Goal: Task Accomplishment & Management: Manage account settings

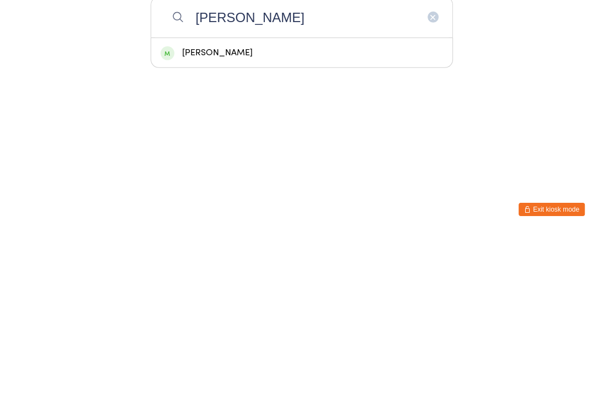
type input "Mcintyre"
click at [273, 226] on div "[PERSON_NAME]" at bounding box center [302, 233] width 283 height 15
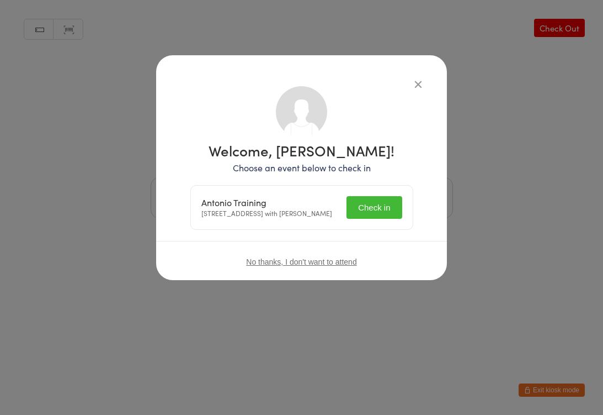
click at [372, 213] on button "Check in" at bounding box center [374, 207] width 55 height 23
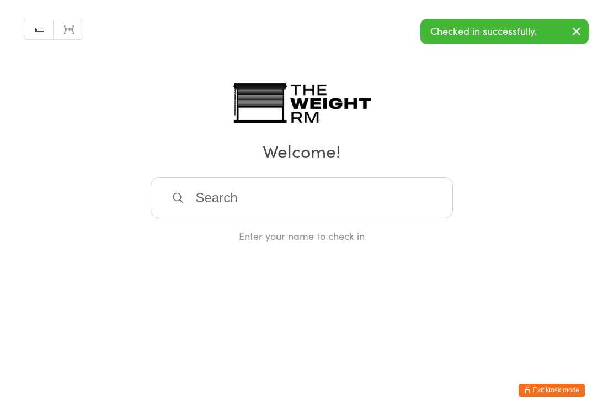
click at [280, 194] on input "search" at bounding box center [302, 197] width 303 height 41
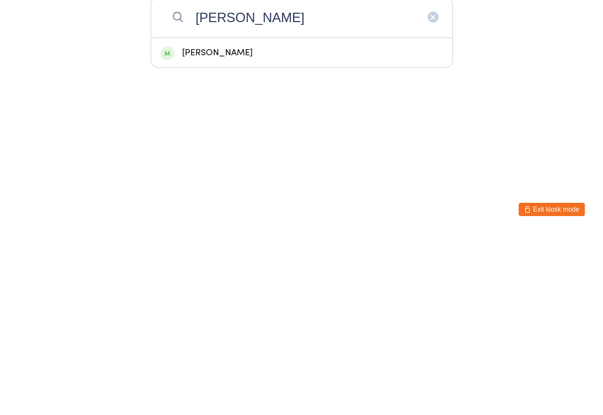
type input "Jimenez"
click at [276, 226] on div "[PERSON_NAME]" at bounding box center [302, 233] width 283 height 15
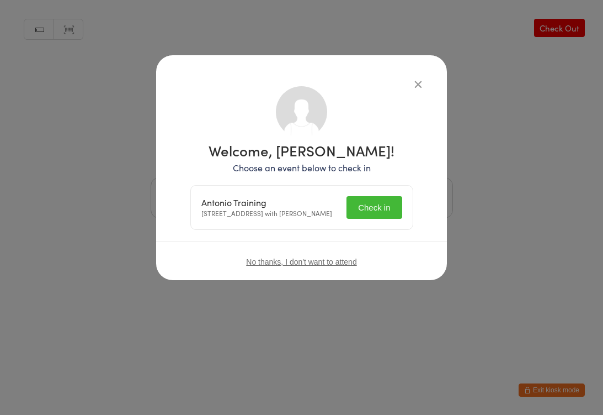
click at [373, 214] on button "Check in" at bounding box center [374, 207] width 55 height 23
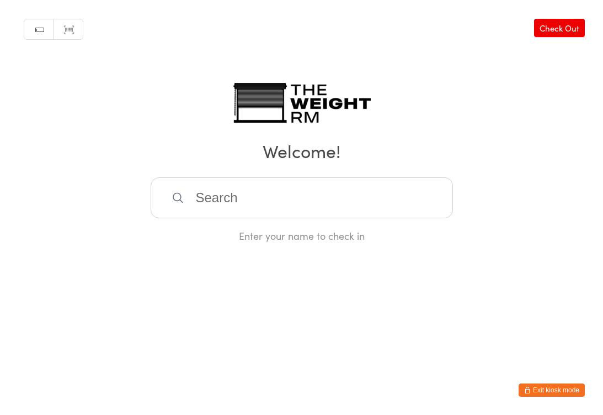
click at [268, 209] on input "search" at bounding box center [302, 197] width 303 height 41
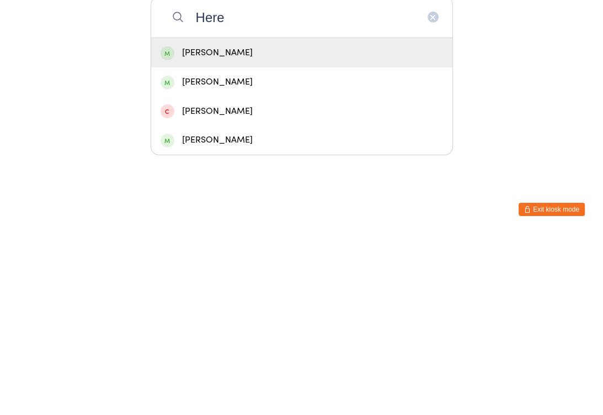
type input "Here"
click at [318, 226] on div "Maria Heredia" at bounding box center [302, 233] width 283 height 15
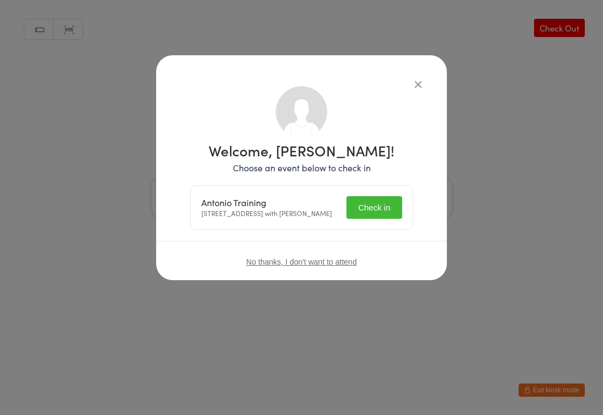
click at [379, 200] on button "Check in" at bounding box center [374, 207] width 55 height 23
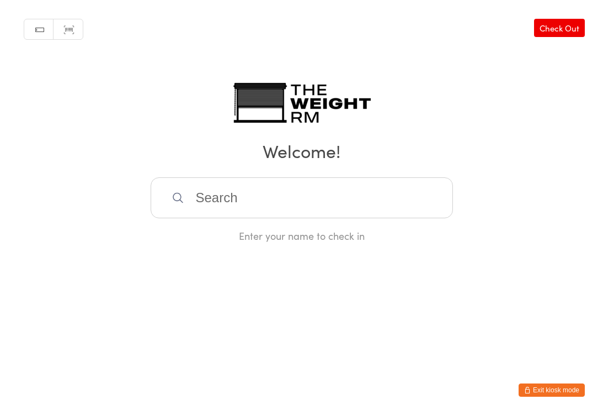
click at [557, 386] on button "Exit kiosk mode" at bounding box center [552, 389] width 66 height 13
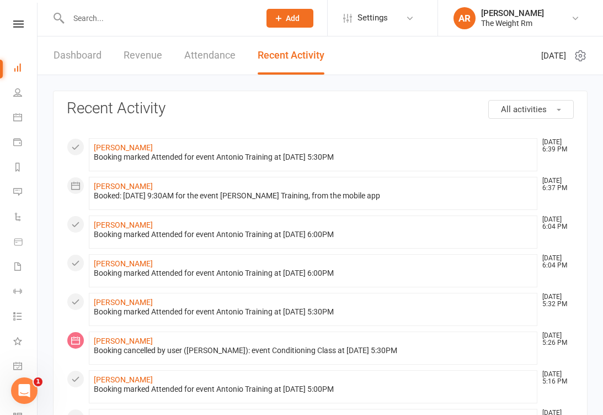
click at [15, 113] on icon at bounding box center [17, 117] width 9 height 9
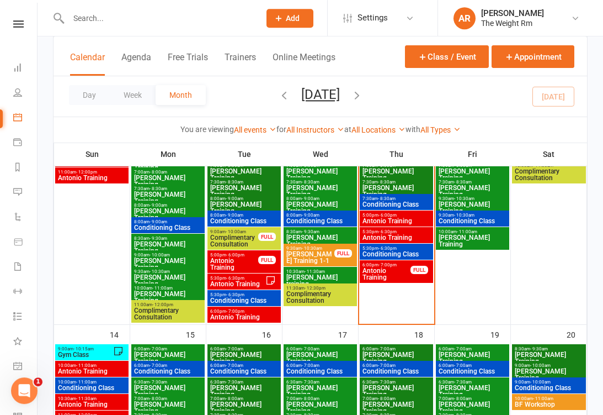
click at [404, 267] on span "Antonio Training" at bounding box center [386, 273] width 49 height 13
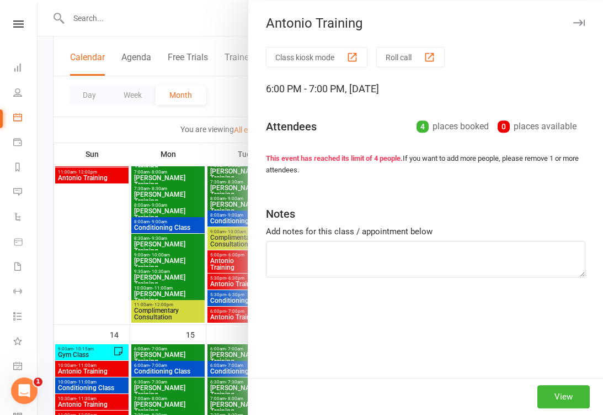
scroll to position [376, 0]
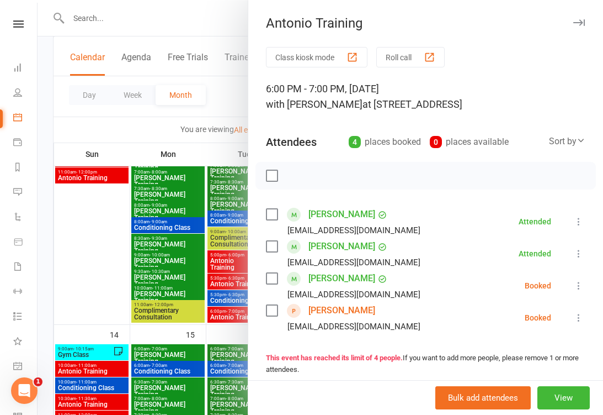
click at [323, 311] on link "Cindy Xu" at bounding box center [342, 310] width 67 height 18
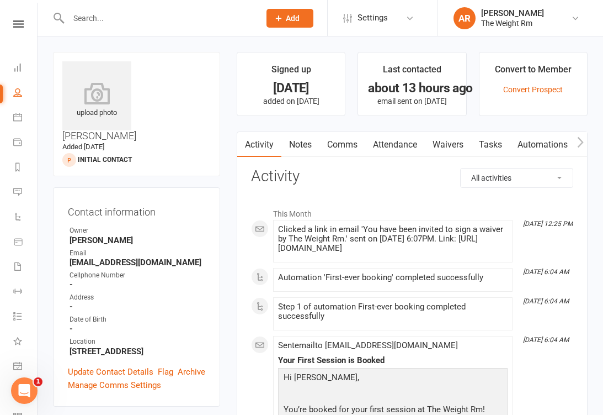
click at [540, 85] on link "Convert Prospect" at bounding box center [534, 89] width 60 height 9
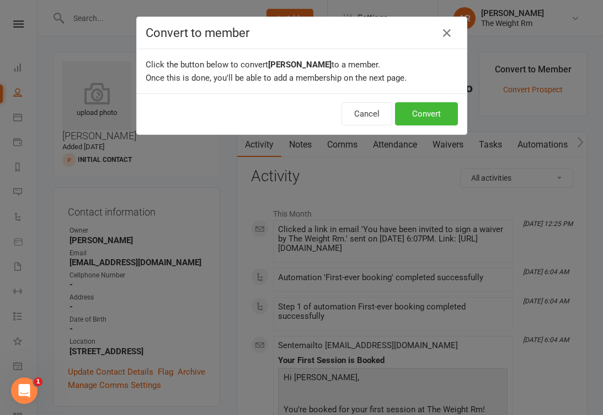
click at [431, 106] on button "Convert" at bounding box center [426, 113] width 63 height 23
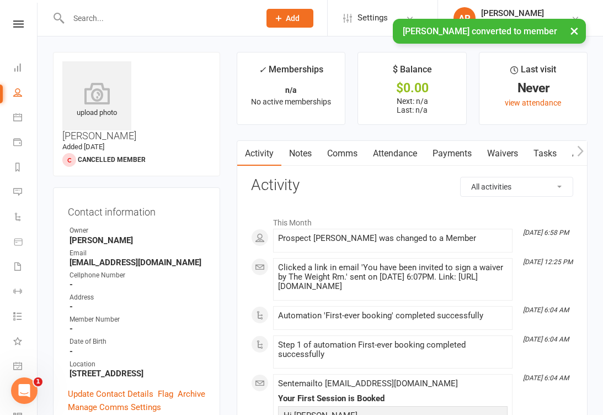
click at [501, 160] on link "Waivers" at bounding box center [503, 153] width 46 height 25
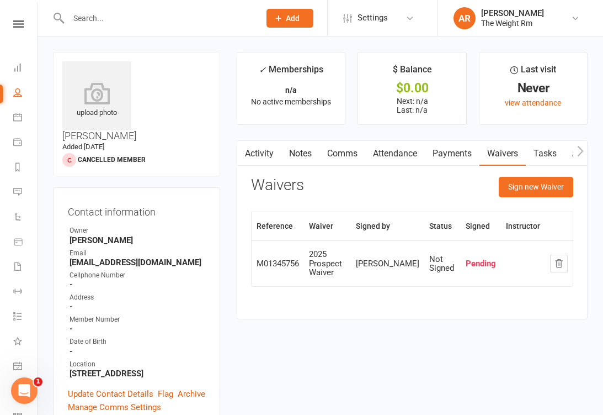
click at [560, 265] on icon "button" at bounding box center [559, 263] width 10 height 10
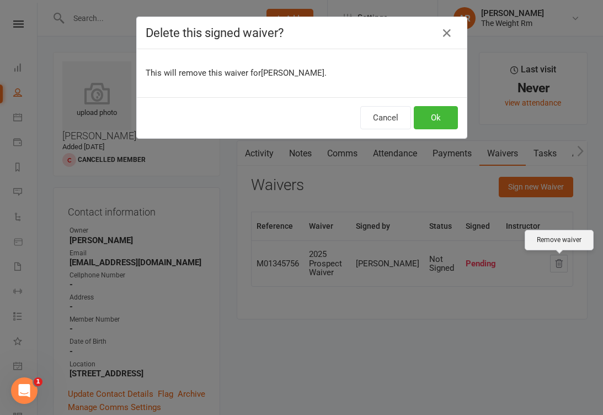
click at [450, 108] on button "Ok" at bounding box center [436, 117] width 44 height 23
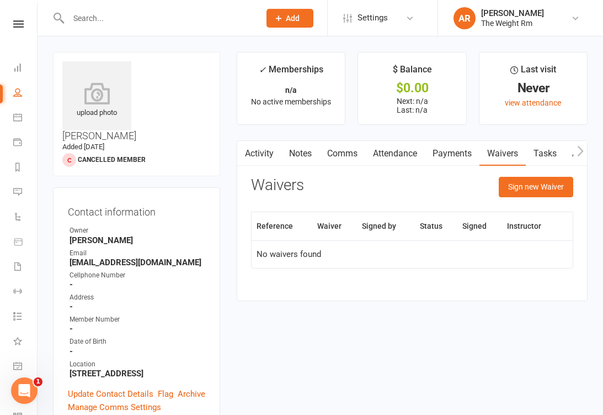
click at [545, 187] on button "Sign new Waiver" at bounding box center [536, 187] width 75 height 20
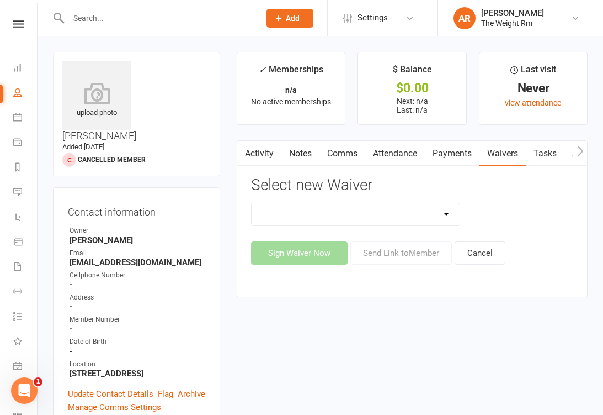
click at [369, 216] on select "2025 Member Waiver 2025 Prospect Waiver Update Credit Card Waiver" at bounding box center [356, 214] width 208 height 22
select select "12594"
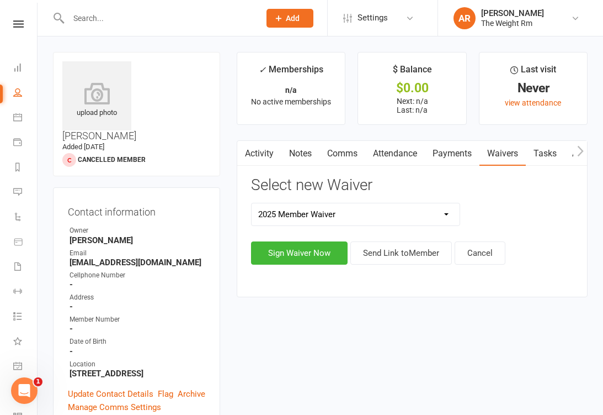
click at [296, 250] on button "Sign Waiver Now" at bounding box center [299, 252] width 97 height 23
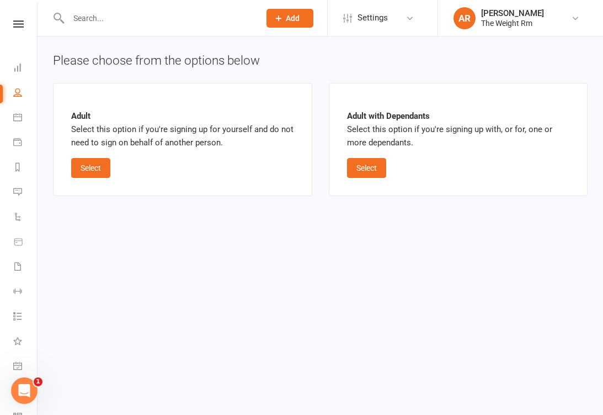
click at [89, 174] on button "Select" at bounding box center [90, 168] width 39 height 20
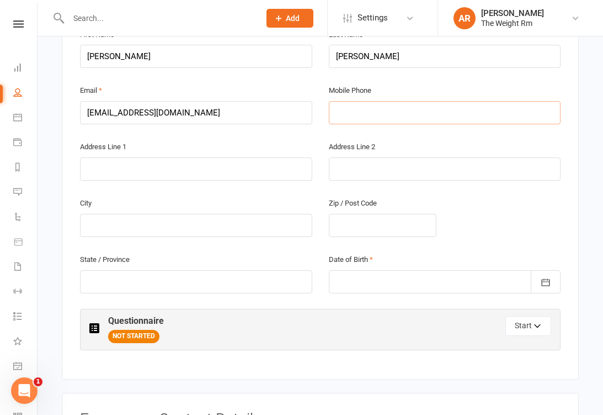
click at [407, 124] on input "text" at bounding box center [445, 112] width 232 height 23
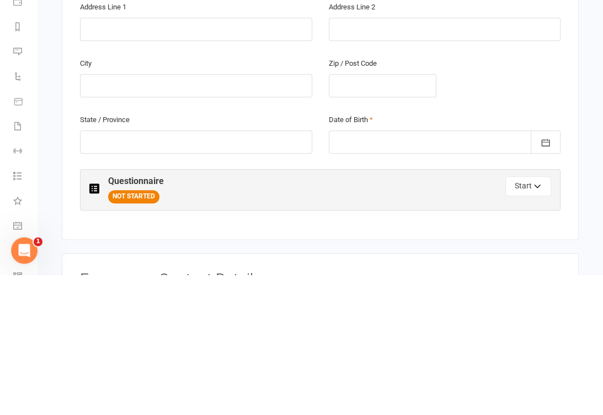
type input "3109728678"
click at [167, 158] on input "text" at bounding box center [196, 169] width 232 height 23
type input "2123 Bridgeport Way"
click at [204, 214] on input "text" at bounding box center [196, 225] width 232 height 23
type input "Torrance"
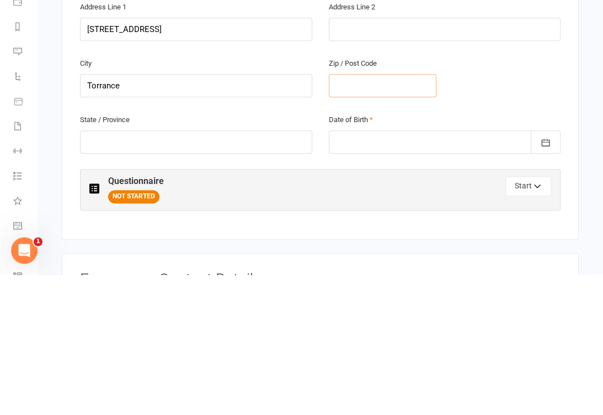
click at [391, 214] on input "text" at bounding box center [383, 225] width 108 height 23
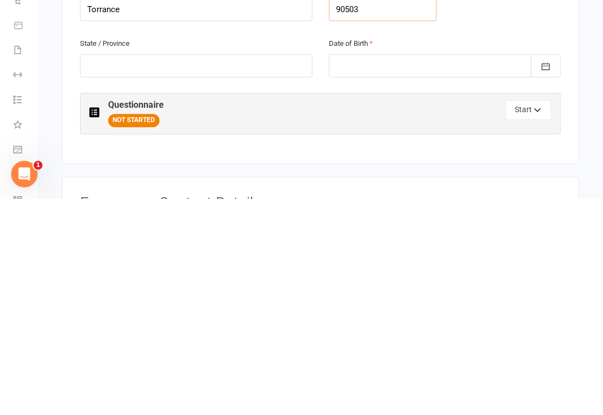
type input "90503"
click at [224, 271] on input "text" at bounding box center [196, 282] width 232 height 23
type input "CA"
click at [370, 271] on div at bounding box center [445, 282] width 232 height 23
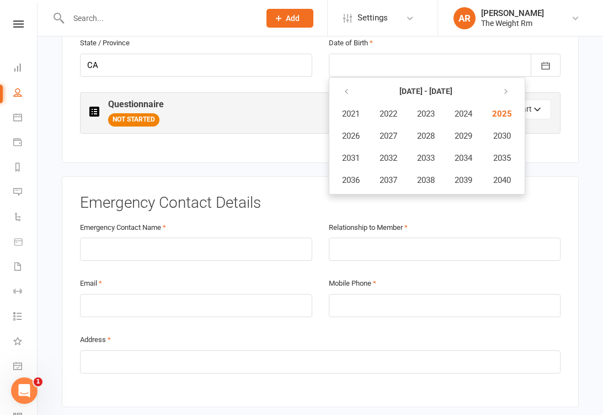
click at [351, 75] on div at bounding box center [445, 65] width 232 height 23
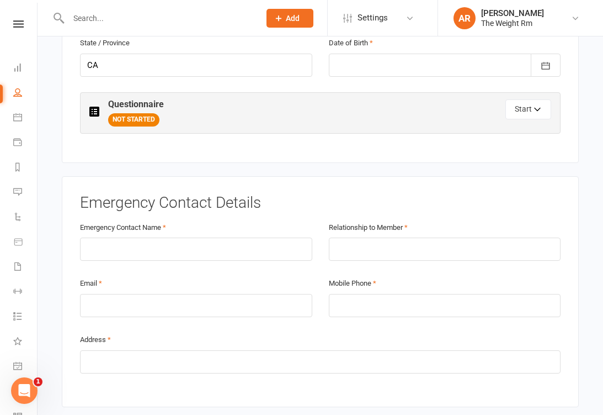
click at [390, 75] on div at bounding box center [445, 65] width 232 height 23
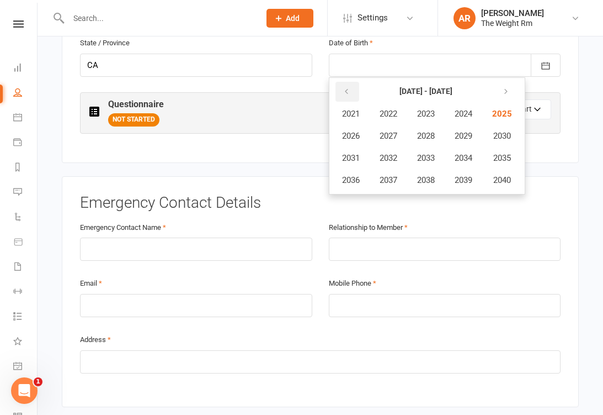
click at [343, 96] on icon "button" at bounding box center [347, 91] width 8 height 9
click at [341, 102] on button "button" at bounding box center [348, 92] width 24 height 20
click at [353, 119] on span "1981" at bounding box center [351, 114] width 18 height 10
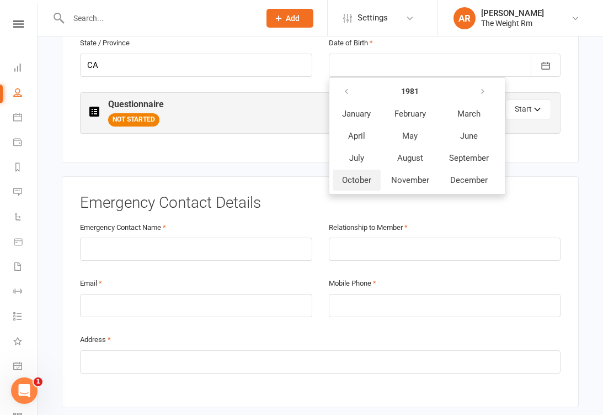
click at [354, 185] on span "October" at bounding box center [356, 180] width 29 height 10
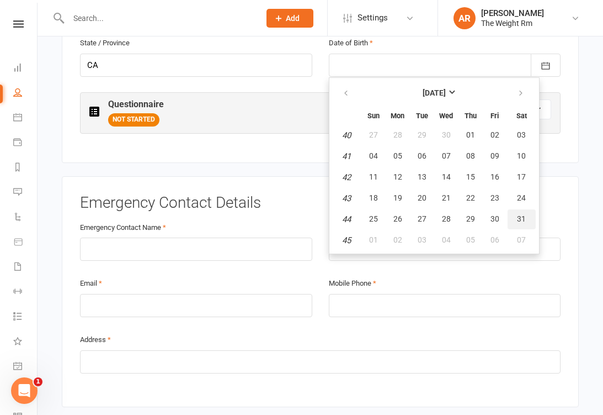
click at [521, 229] on button "31" at bounding box center [522, 219] width 28 height 20
type input "31 Oct 1981"
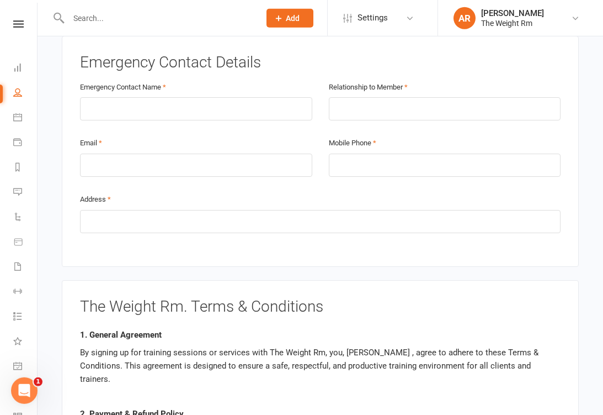
scroll to position [693, 0]
click at [168, 119] on input "text" at bounding box center [196, 108] width 232 height 23
type input "Allen Hsu"
click at [400, 118] on input "text" at bounding box center [445, 108] width 232 height 23
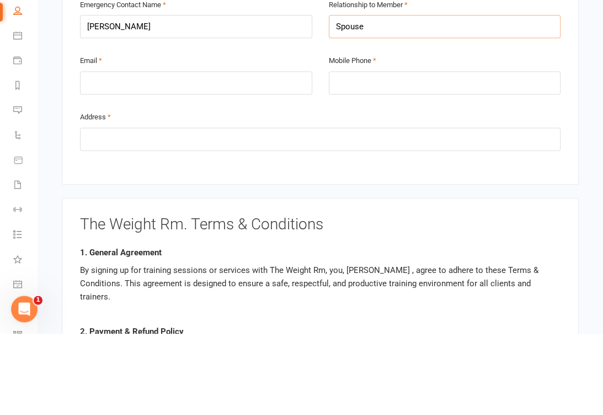
type input "Spouse"
click at [214, 153] on input "email" at bounding box center [196, 164] width 232 height 23
type input "allen2hsu@gamil.com"
click at [411, 153] on input "tel" at bounding box center [445, 164] width 232 height 23
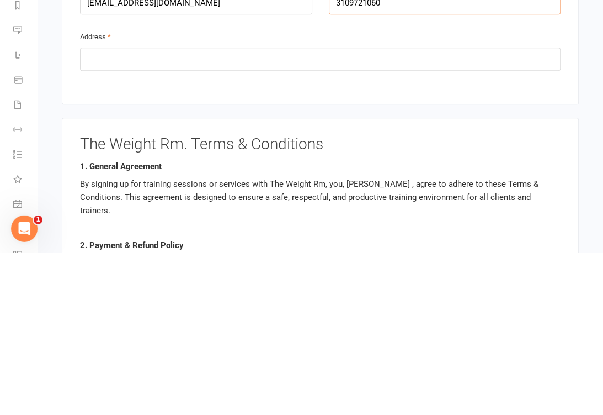
scroll to position [6, 0]
type input "3109721060"
click at [301, 209] on input "text" at bounding box center [320, 220] width 481 height 23
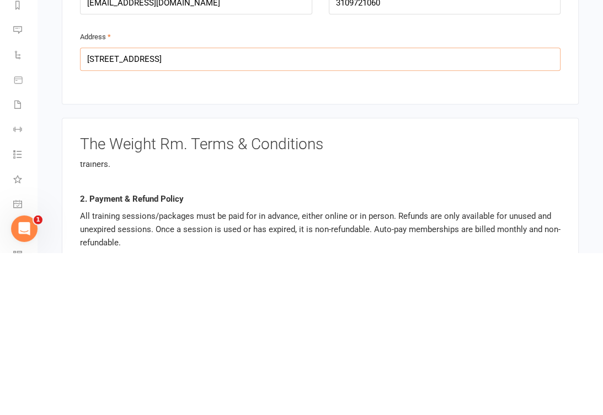
scroll to position [27, 0]
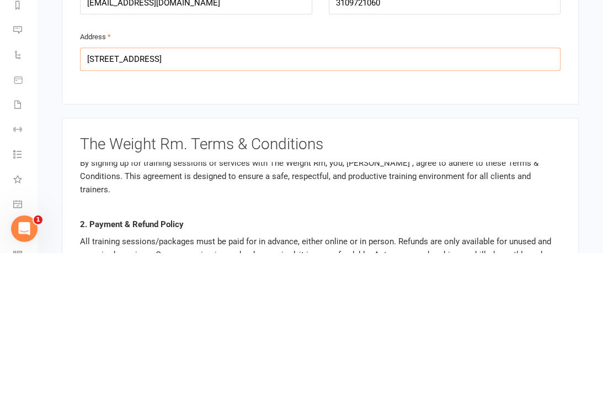
type input "2123 Bridgeport Way"
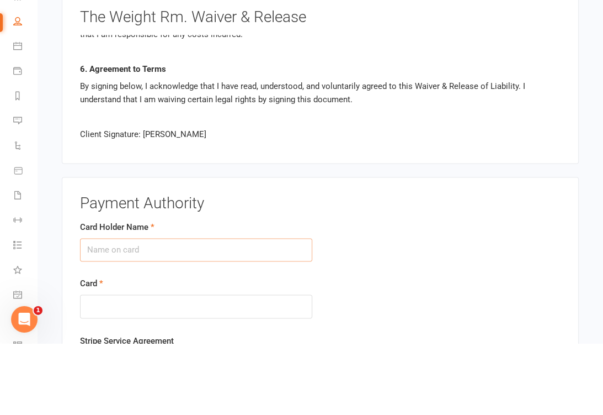
scroll to position [317, 0]
click at [461, 165] on div "The Weight Rm. Waiver & Release 1. Assumption of Risk I, Cindy Xu , acknowledge…" at bounding box center [320, 148] width 517 height 173
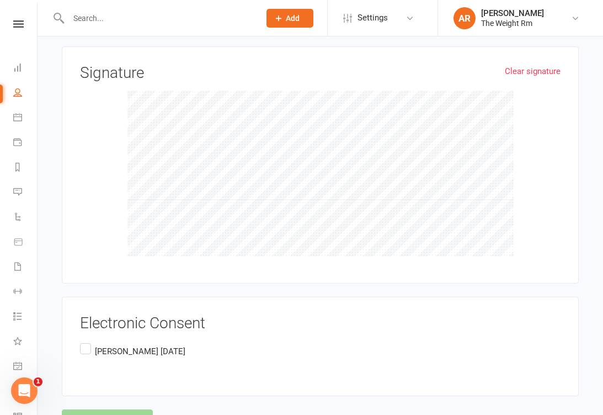
scroll to position [1630, 0]
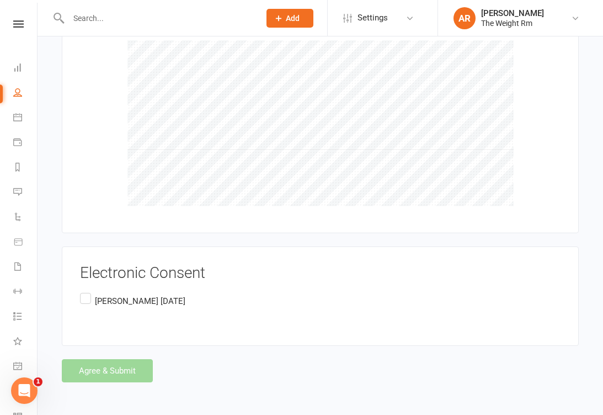
click at [84, 303] on label "Cindy Xu September 11th 2025" at bounding box center [132, 301] width 105 height 22
click at [84, 290] on input "Cindy Xu September 11th 2025" at bounding box center [83, 290] width 7 height 0
click at [116, 382] on div "Agree & Submit" at bounding box center [320, 370] width 517 height 23
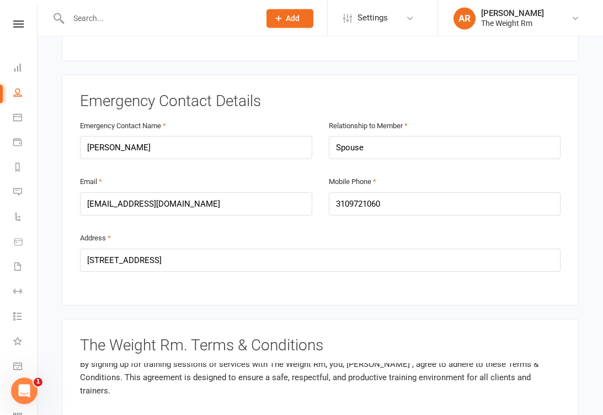
scroll to position [654, 0]
click at [19, 91] on icon at bounding box center [17, 92] width 9 height 9
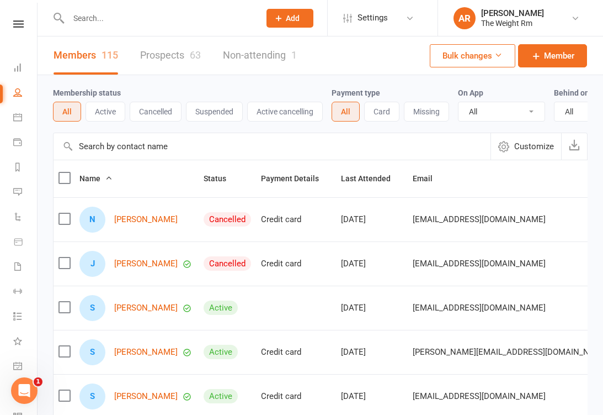
click at [19, 118] on icon at bounding box center [17, 117] width 9 height 9
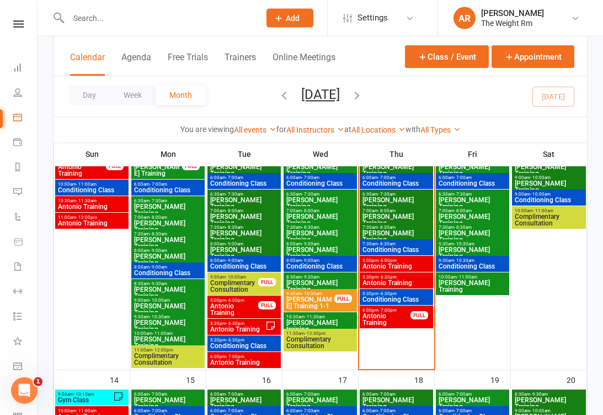
click at [400, 320] on span "Antonio Training" at bounding box center [386, 318] width 49 height 13
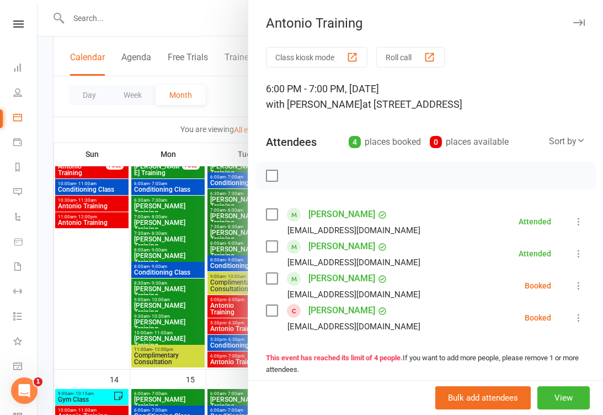
click at [326, 313] on link "Cindy Xu" at bounding box center [342, 310] width 67 height 18
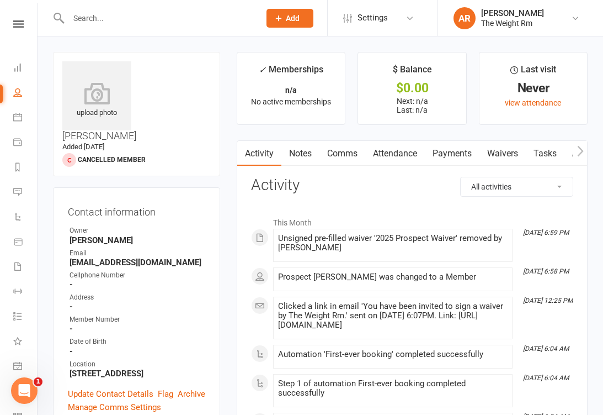
click at [349, 157] on link "Comms" at bounding box center [343, 153] width 46 height 25
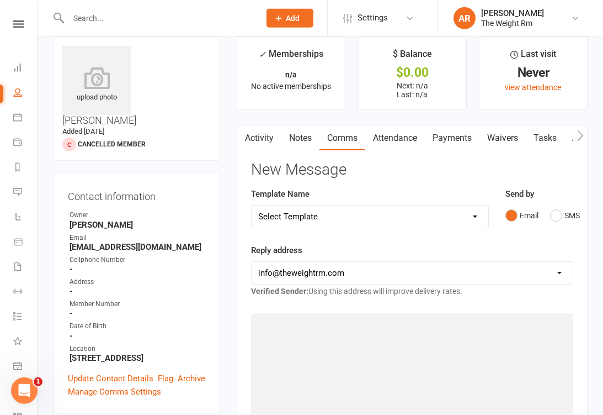
click at [404, 135] on link "Attendance" at bounding box center [395, 137] width 60 height 25
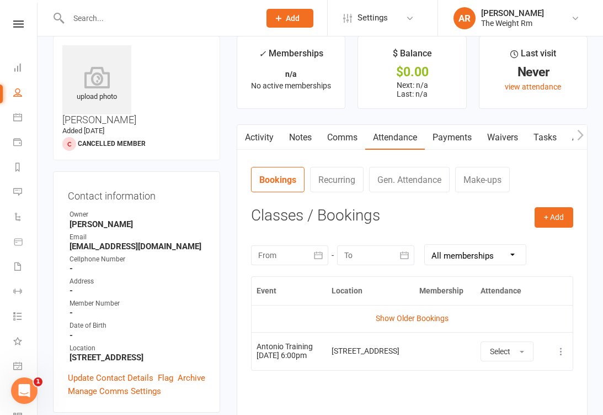
click at [462, 136] on link "Payments" at bounding box center [452, 137] width 55 height 25
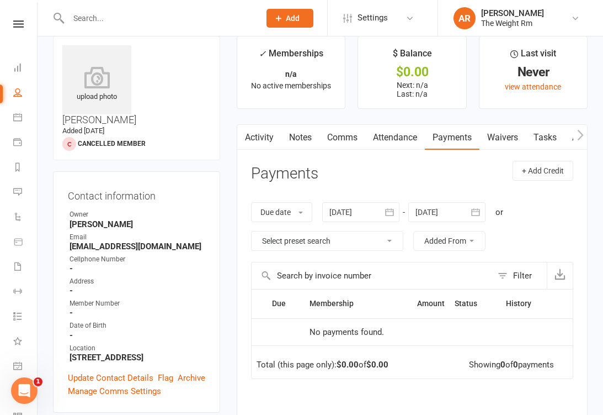
click at [296, 135] on link "Notes" at bounding box center [301, 137] width 38 height 25
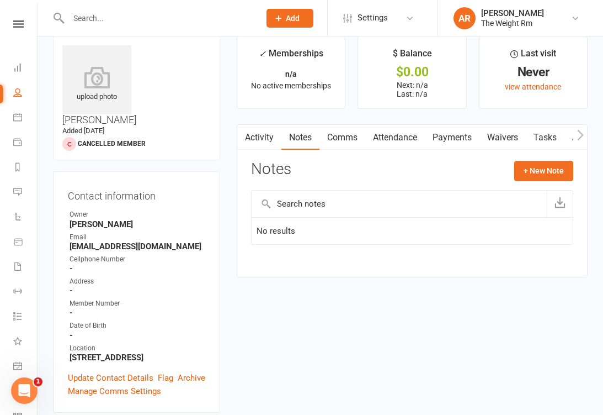
click at [507, 137] on link "Waivers" at bounding box center [503, 137] width 46 height 25
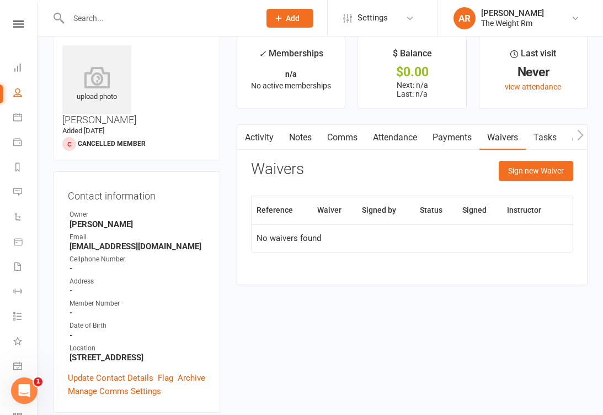
click at [524, 175] on button "Sign new Waiver" at bounding box center [536, 171] width 75 height 20
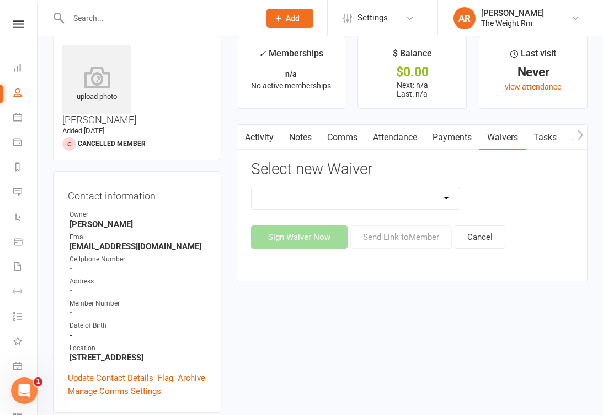
click at [407, 206] on select "2025 Member Waiver 2025 Prospect Waiver Update Credit Card Waiver" at bounding box center [356, 198] width 208 height 22
select select "12594"
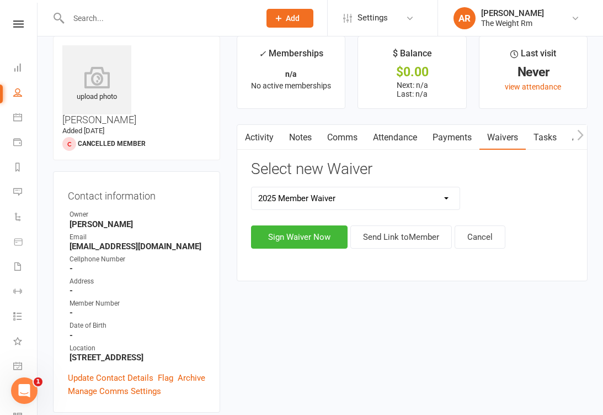
click at [413, 239] on button "Send Link to Member" at bounding box center [402, 236] width 102 height 23
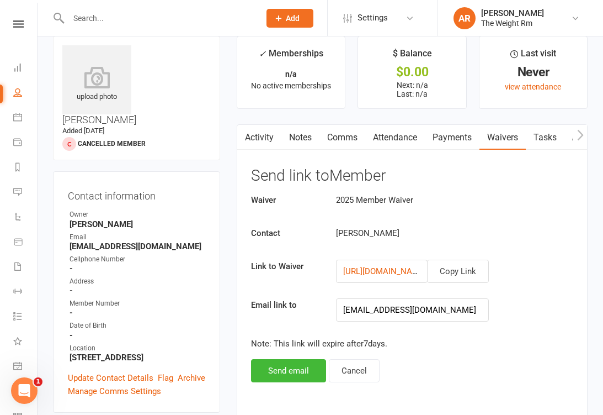
click at [271, 367] on button "Send email" at bounding box center [288, 370] width 75 height 23
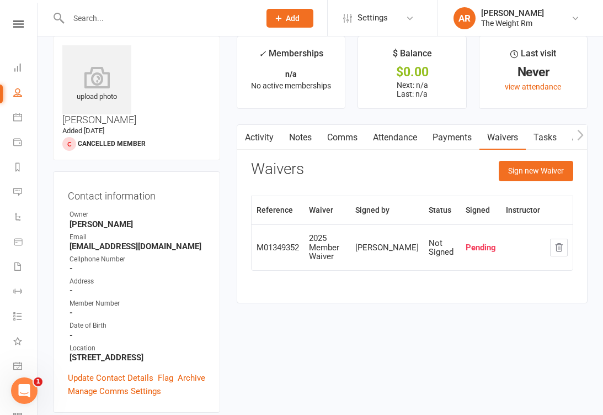
click at [23, 353] on link "What's New 1" at bounding box center [25, 342] width 25 height 25
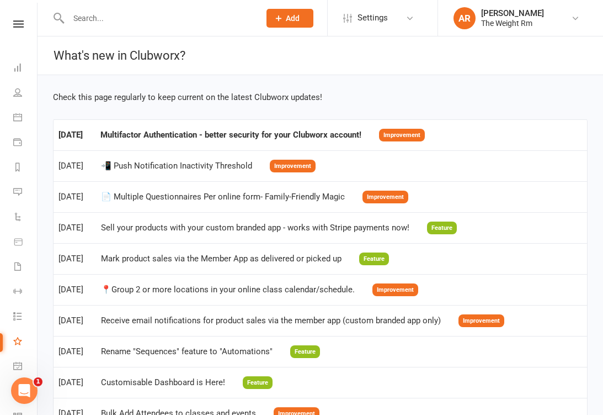
click at [13, 357] on link "General attendance" at bounding box center [25, 366] width 25 height 25
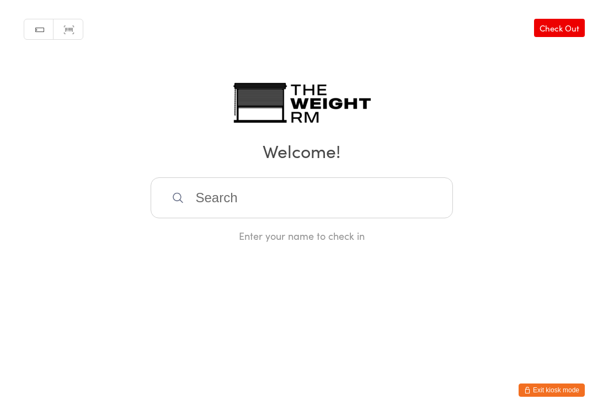
click at [540, 383] on button "Exit kiosk mode" at bounding box center [552, 389] width 66 height 13
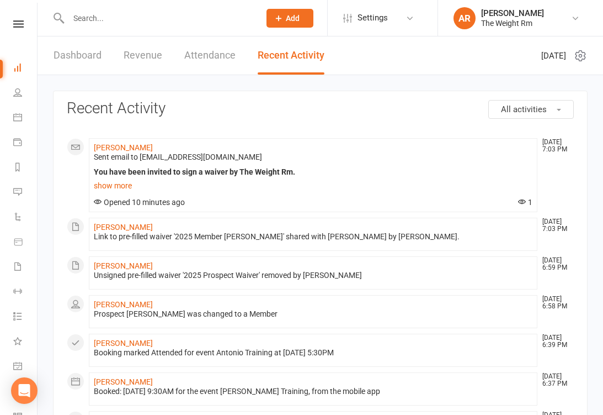
click at [19, 118] on icon at bounding box center [17, 117] width 9 height 9
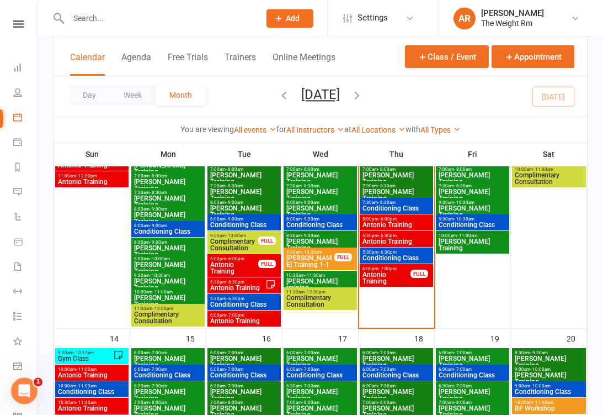
click at [411, 227] on span "Antonio Training" at bounding box center [396, 224] width 69 height 7
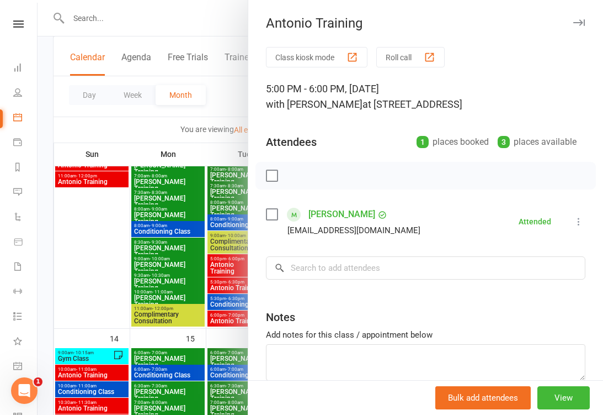
click at [189, 272] on div at bounding box center [321, 207] width 566 height 415
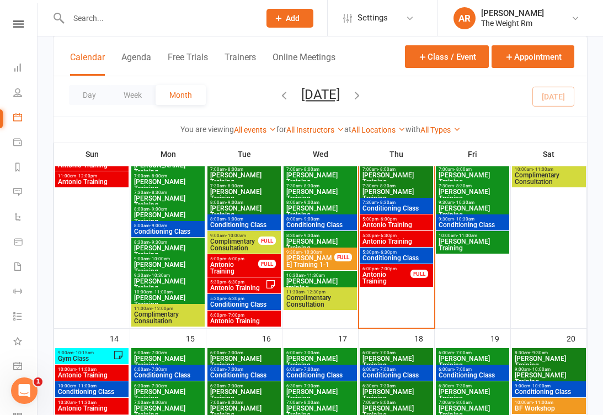
click at [391, 244] on span "Antonio Training" at bounding box center [396, 241] width 69 height 7
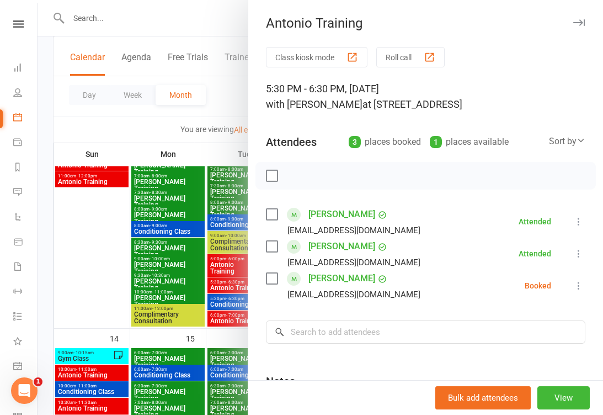
click at [585, 286] on icon at bounding box center [579, 285] width 11 height 11
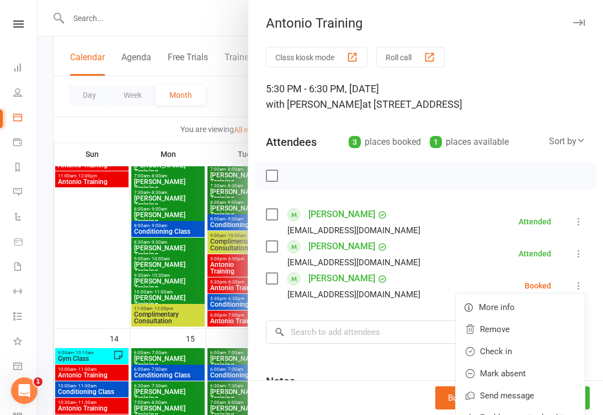
click at [517, 350] on link "Check in" at bounding box center [520, 351] width 129 height 22
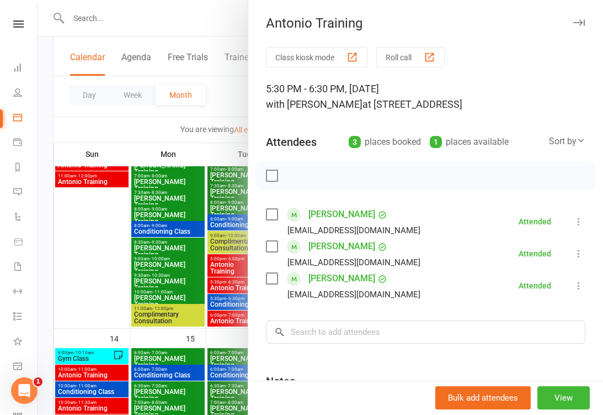
click at [167, 289] on div at bounding box center [321, 207] width 566 height 415
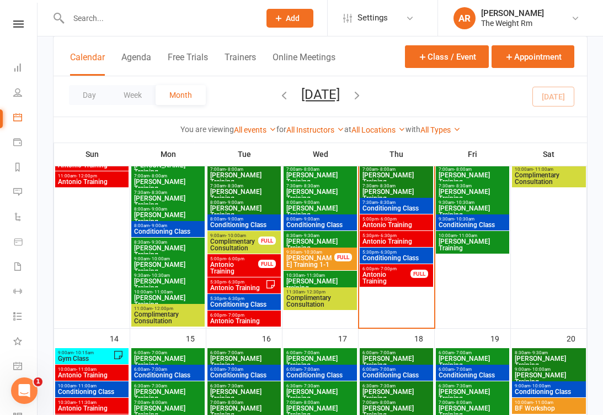
click at [400, 260] on span "Conditioning Class" at bounding box center [396, 258] width 69 height 7
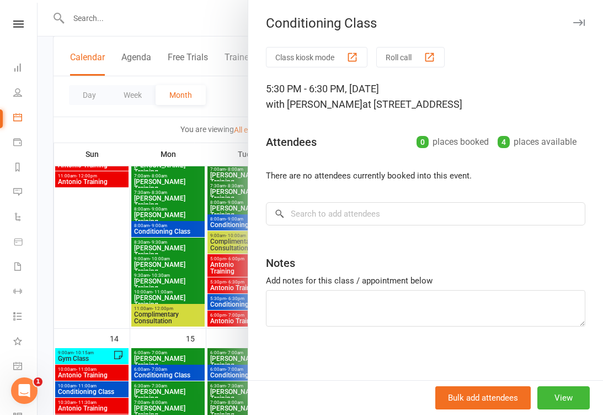
click at [176, 276] on div at bounding box center [321, 207] width 566 height 415
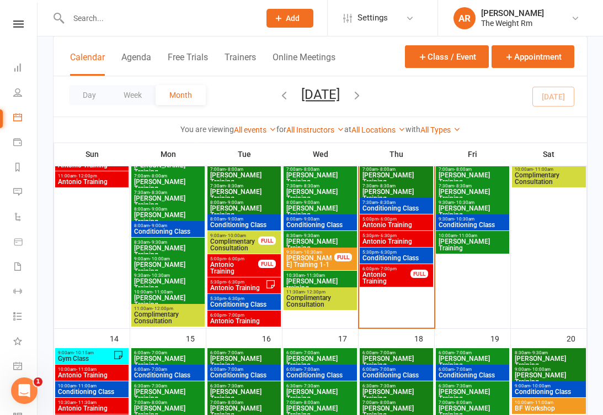
click at [382, 274] on span "Antonio Training" at bounding box center [386, 277] width 49 height 13
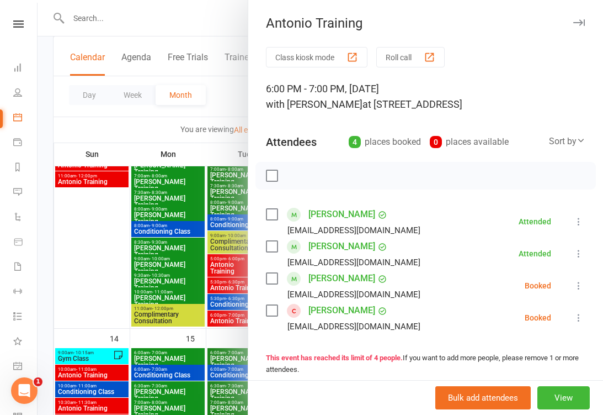
click at [580, 287] on icon at bounding box center [579, 285] width 11 height 11
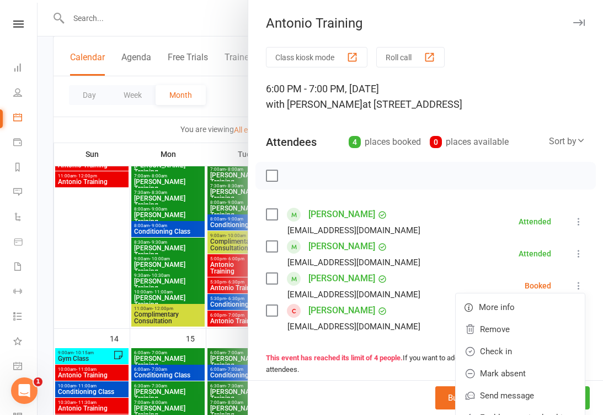
click at [516, 350] on link "Check in" at bounding box center [520, 351] width 129 height 22
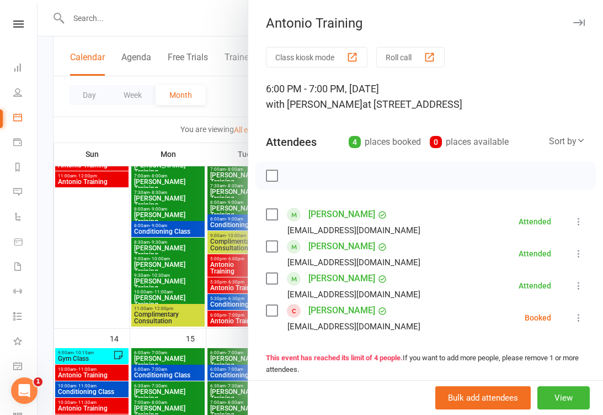
click at [575, 318] on icon at bounding box center [579, 317] width 11 height 11
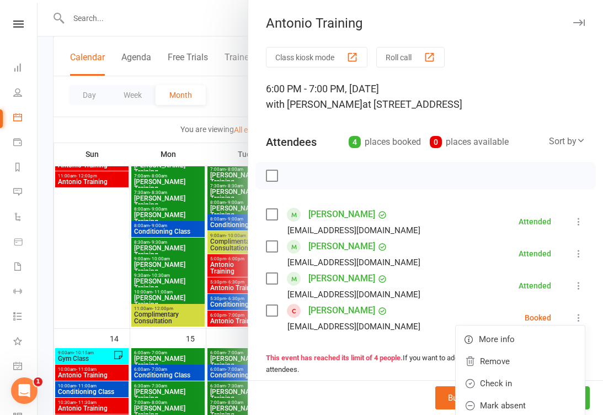
click at [511, 386] on link "Check in" at bounding box center [520, 383] width 129 height 22
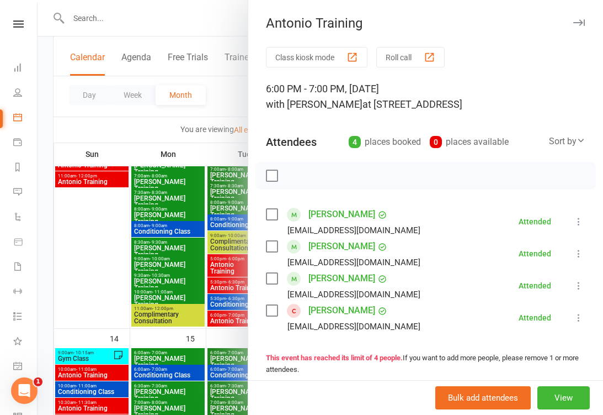
click at [204, 285] on div at bounding box center [321, 207] width 566 height 415
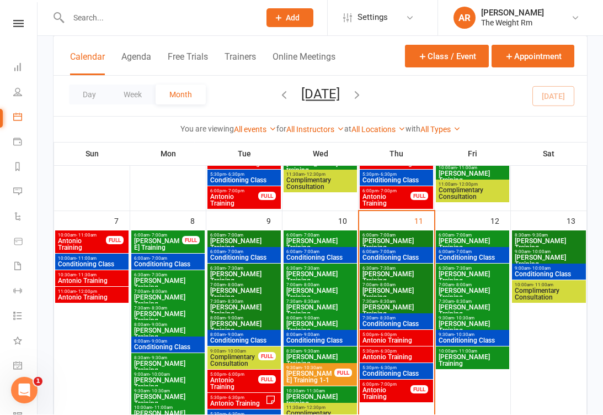
click at [467, 239] on span "Clayton Training" at bounding box center [472, 244] width 69 height 13
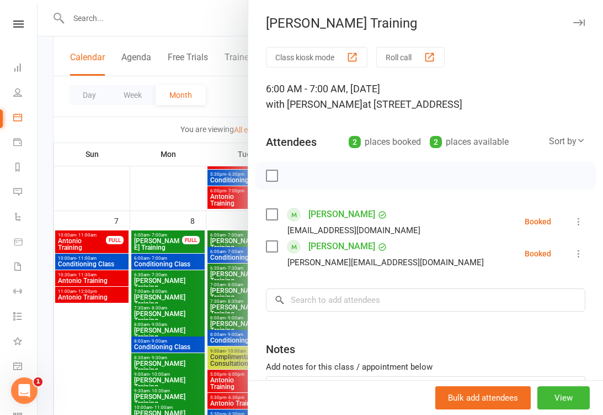
click at [207, 296] on div at bounding box center [321, 207] width 566 height 415
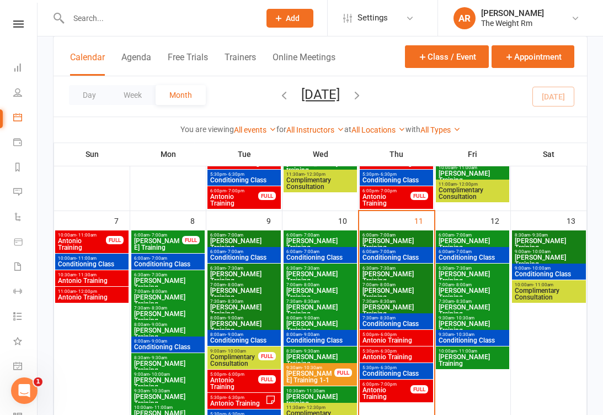
click at [474, 260] on span "Conditioning Class" at bounding box center [472, 257] width 69 height 7
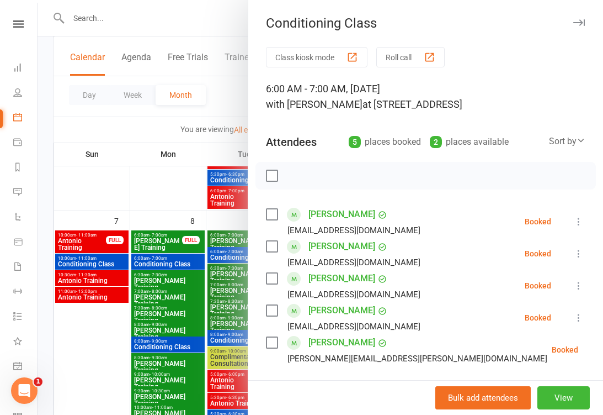
click at [193, 310] on div at bounding box center [321, 207] width 566 height 415
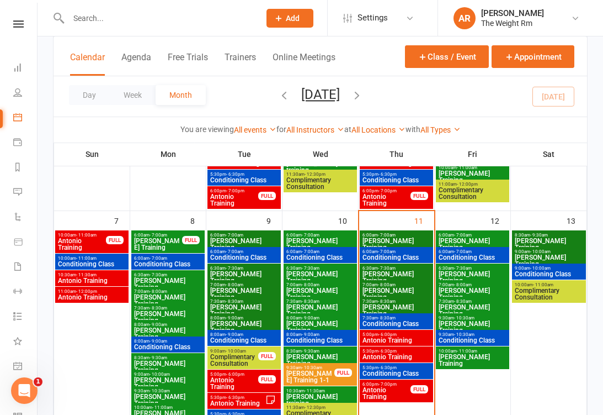
click at [476, 271] on span "Clayton Training" at bounding box center [472, 277] width 69 height 13
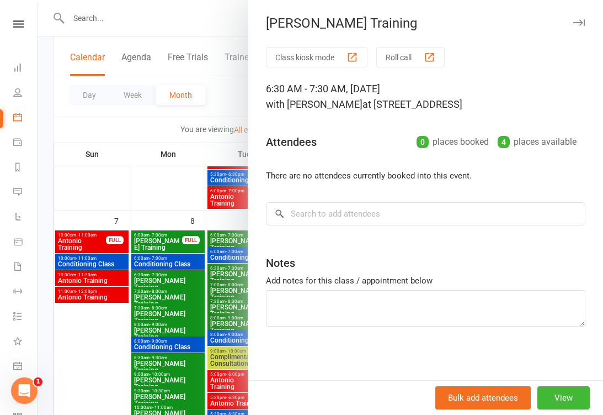
click at [194, 341] on div at bounding box center [321, 207] width 566 height 415
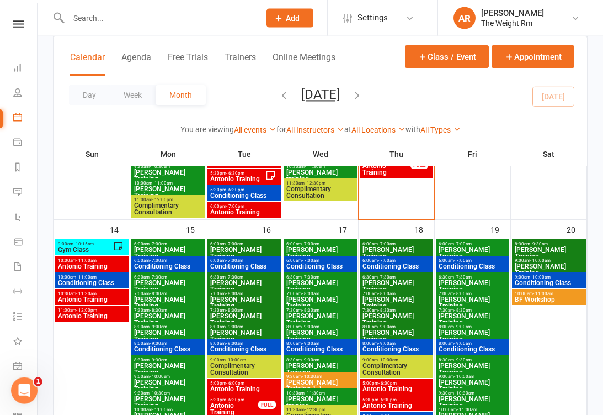
click at [97, 243] on span "9:00am - 10:15am" at bounding box center [85, 243] width 56 height 5
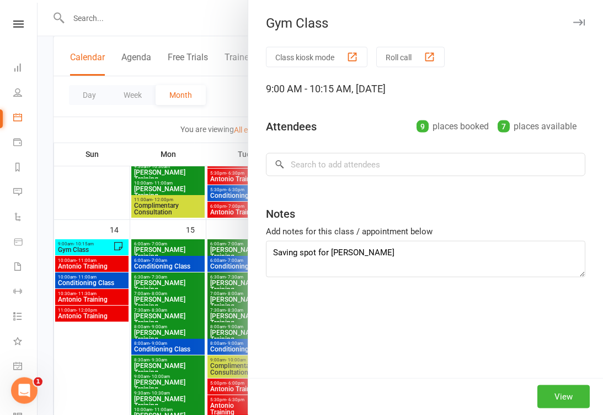
scroll to position [481, 0]
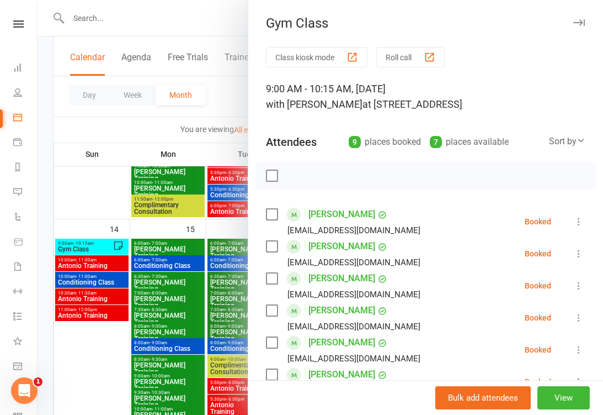
click at [88, 293] on div at bounding box center [321, 207] width 566 height 415
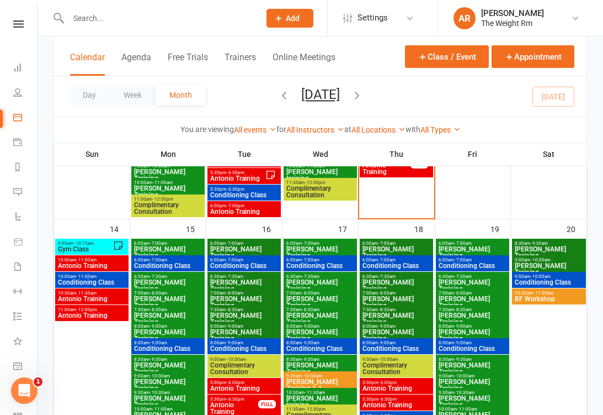
click at [96, 264] on span "Antonio Training" at bounding box center [91, 265] width 69 height 7
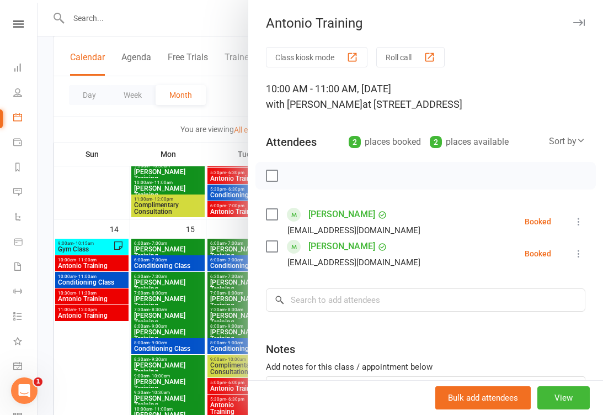
click at [89, 285] on div at bounding box center [321, 207] width 566 height 415
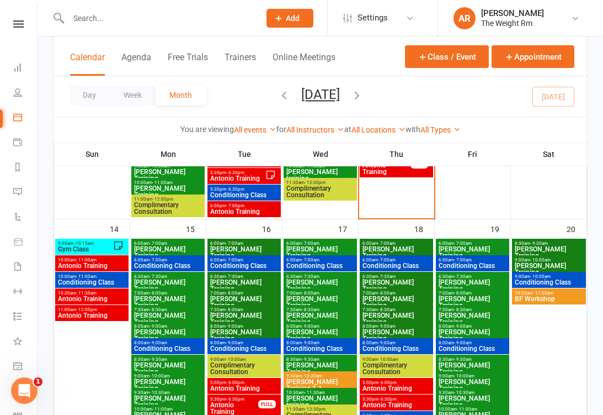
click at [97, 280] on span "Conditioning Class" at bounding box center [91, 282] width 69 height 7
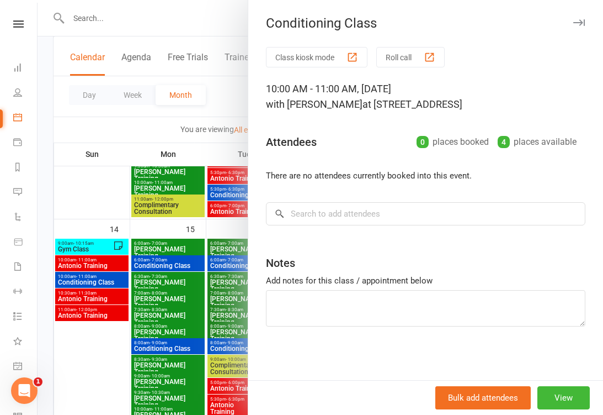
click at [95, 293] on div at bounding box center [321, 207] width 566 height 415
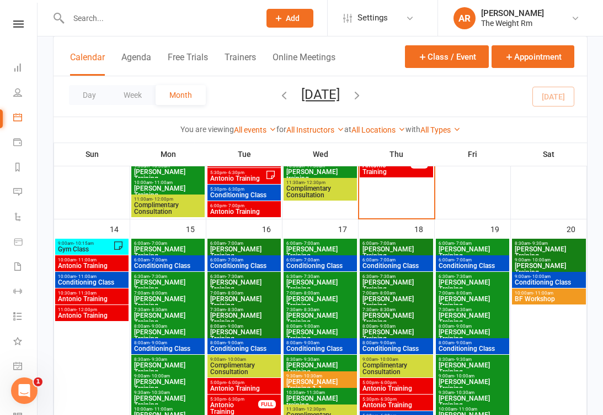
click at [94, 299] on span "Antonio Training" at bounding box center [91, 298] width 69 height 7
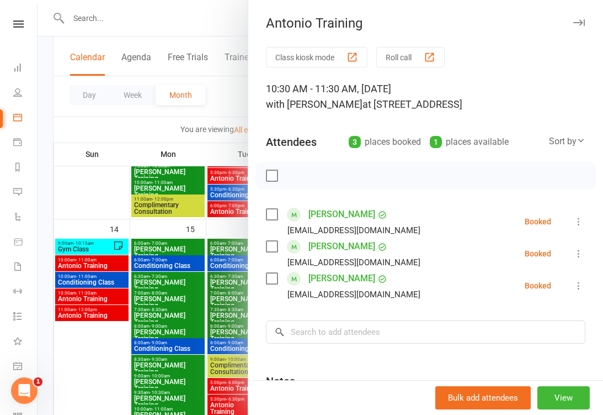
click at [93, 306] on div at bounding box center [321, 207] width 566 height 415
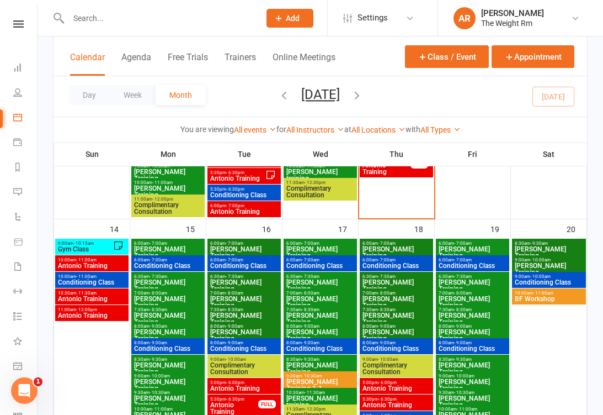
click at [96, 312] on span "Antonio Training" at bounding box center [91, 315] width 69 height 7
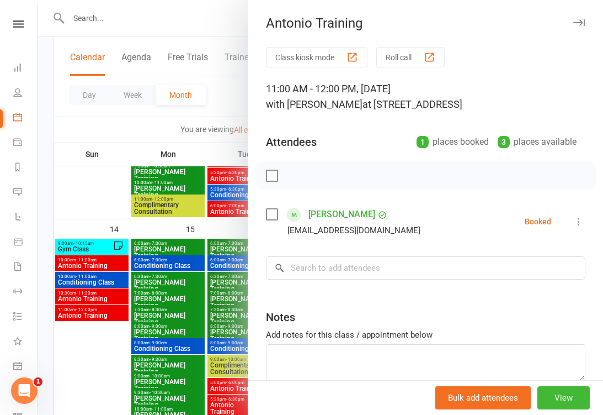
click at [96, 310] on div at bounding box center [321, 207] width 566 height 415
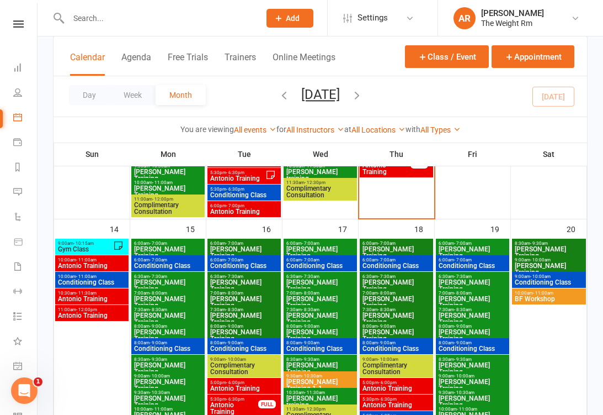
click at [23, 70] on link "Dashboard" at bounding box center [25, 68] width 25 height 25
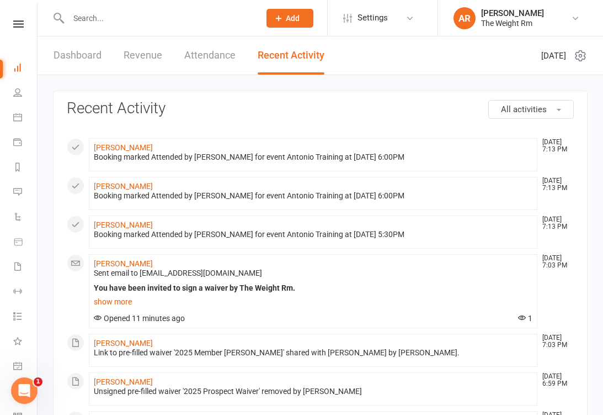
click at [90, 52] on link "Dashboard" at bounding box center [78, 55] width 48 height 38
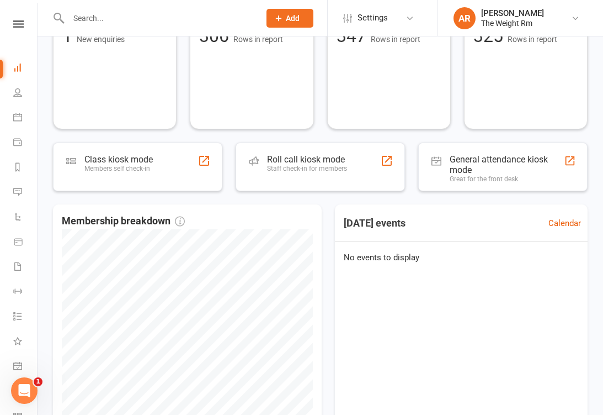
scroll to position [282, 0]
